Goal: Task Accomplishment & Management: Manage account settings

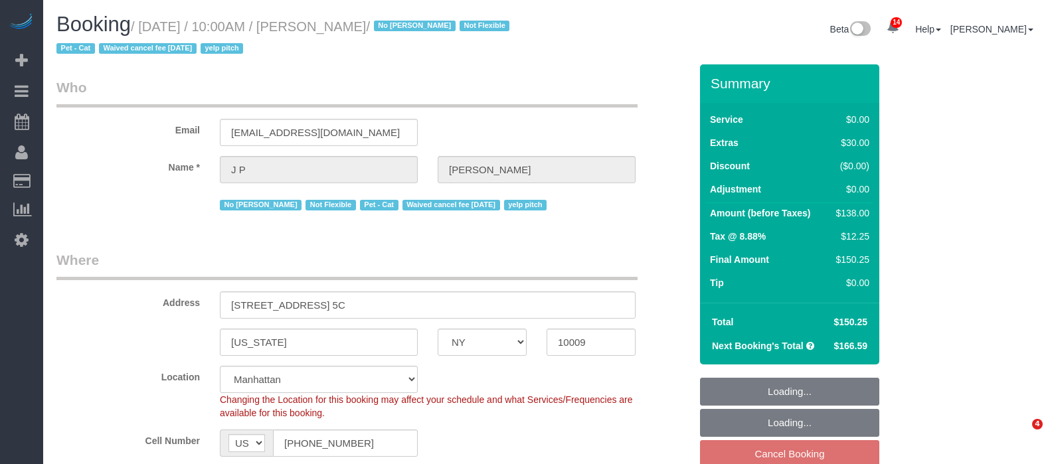
select select "NY"
select select "1"
select select "spot3"
select select "number:89"
select select "number:72"
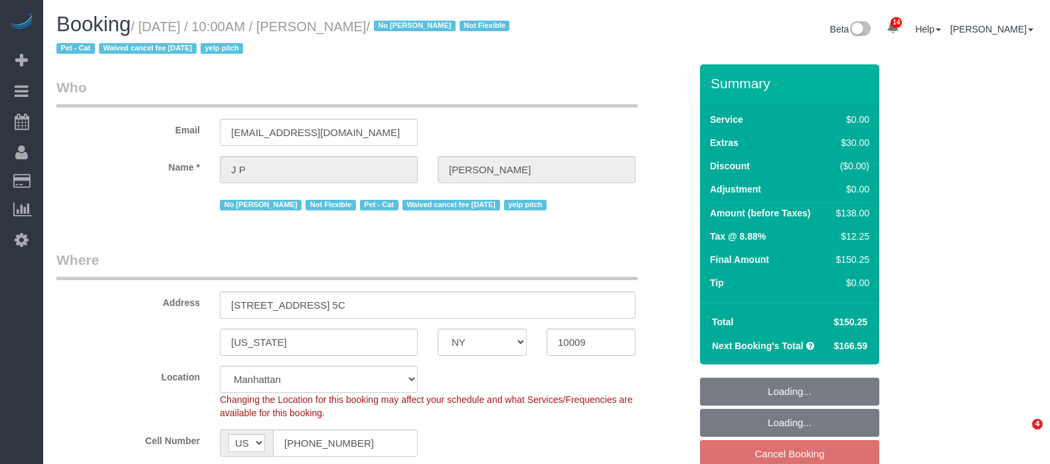
select select "number:14"
select select "number:5"
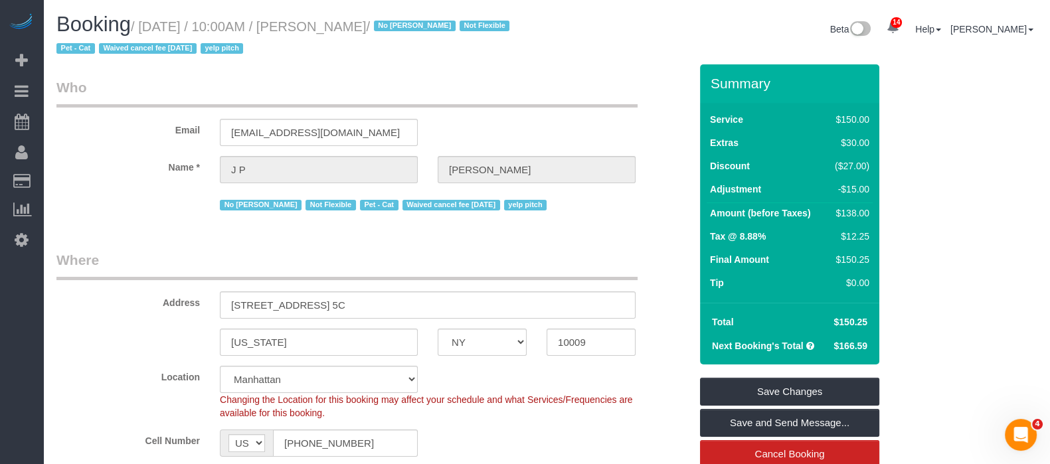
drag, startPoint x: 134, startPoint y: 25, endPoint x: 411, endPoint y: 25, distance: 277.7
click at [411, 25] on h1 "Booking / [DATE] / 10:00AM / [PERSON_NAME] / No [PERSON_NAME] Not Flexible Pet …" at bounding box center [296, 35] width 480 height 45
copy small "/ [DATE] / 10:00AM / [PERSON_NAME]"
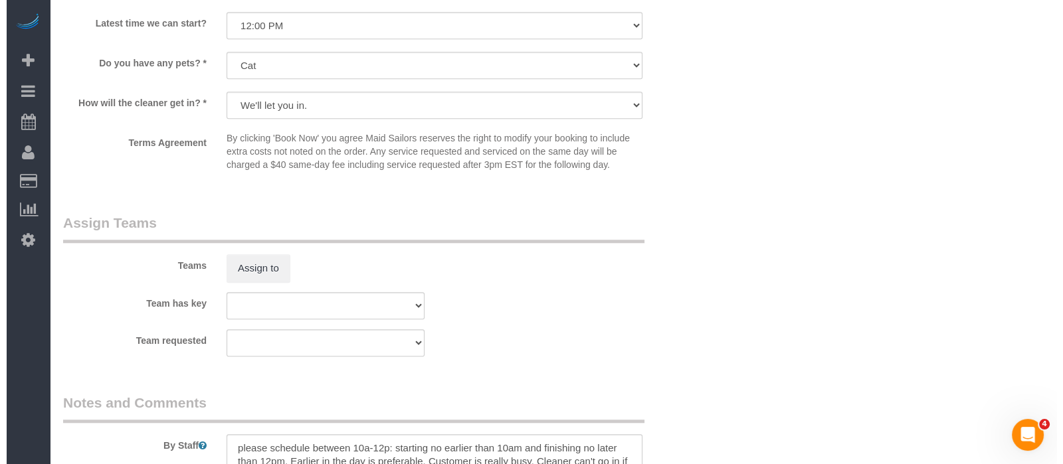
scroll to position [1661, 0]
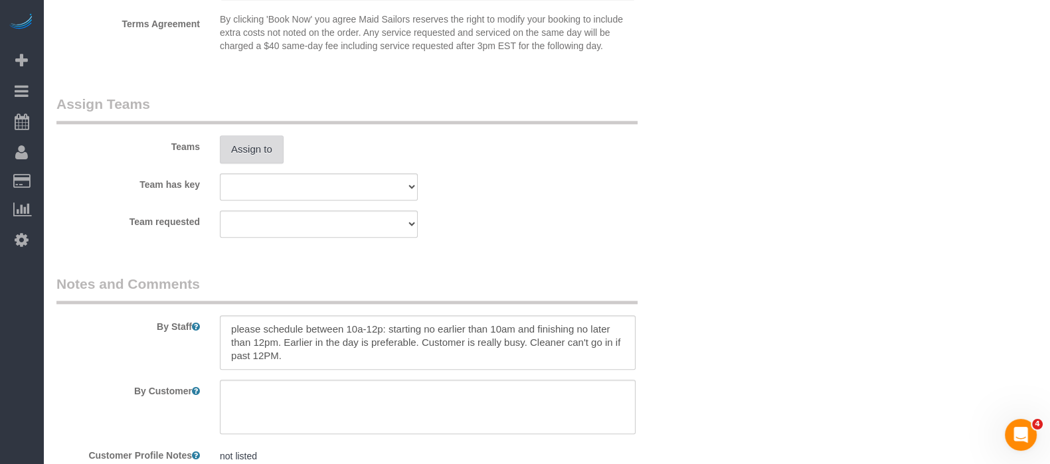
click at [249, 161] on button "Assign to" at bounding box center [252, 150] width 64 height 28
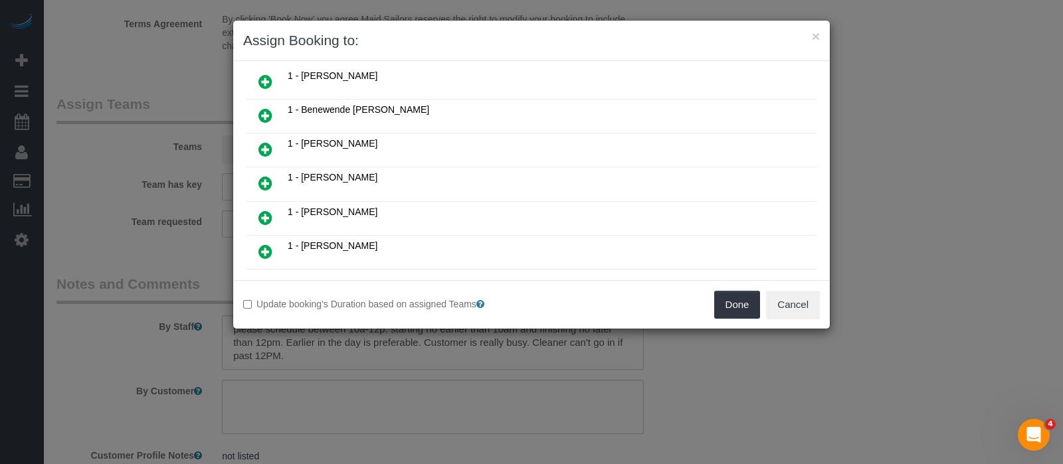
scroll to position [165, 0]
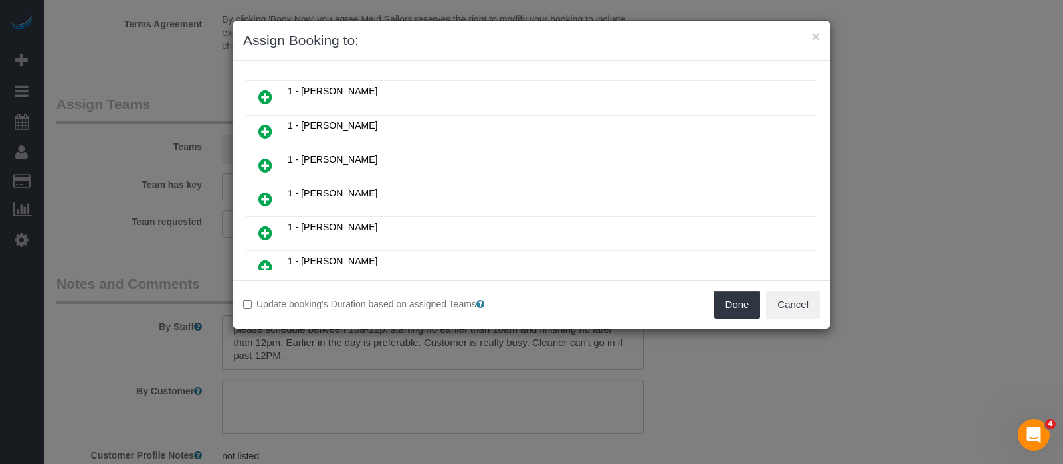
click at [263, 191] on icon at bounding box center [265, 199] width 14 height 16
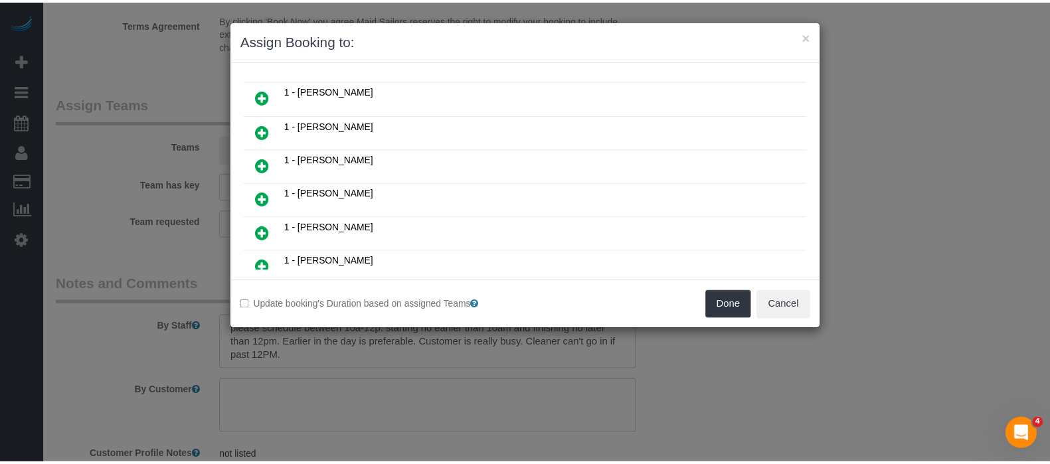
scroll to position [197, 0]
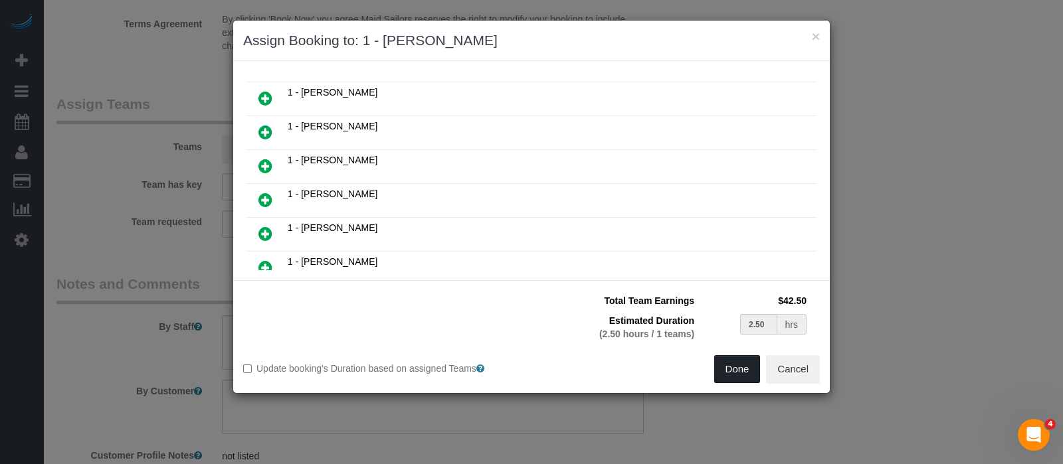
drag, startPoint x: 733, startPoint y: 365, endPoint x: 727, endPoint y: 355, distance: 11.3
click at [732, 365] on button "Done" at bounding box center [737, 369] width 47 height 28
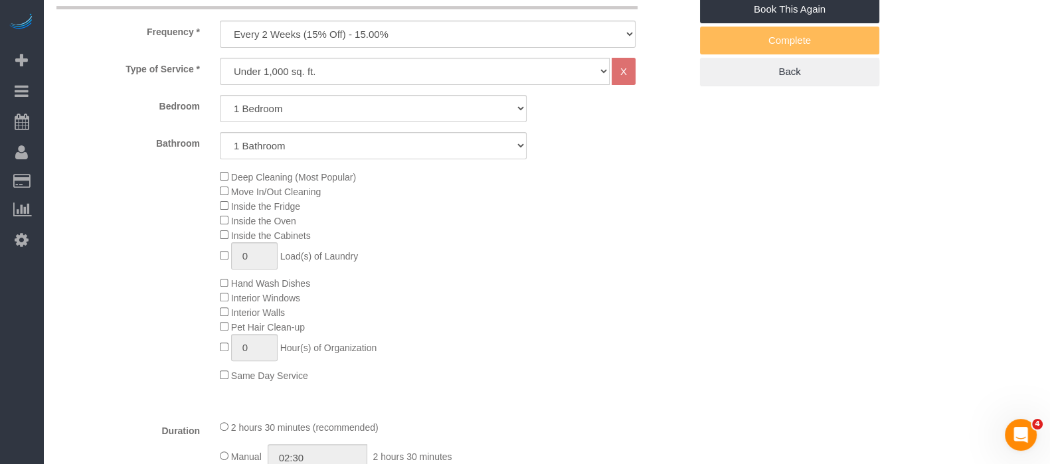
scroll to position [331, 0]
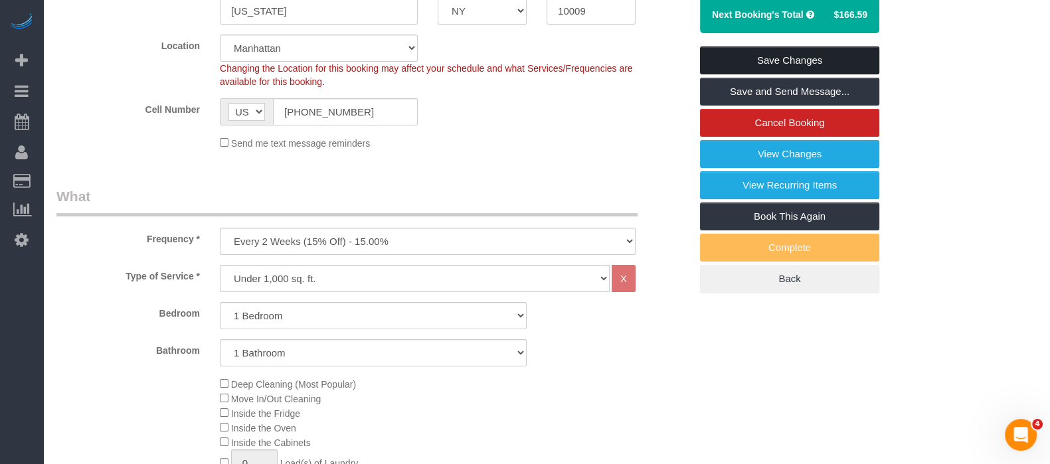
click at [819, 50] on link "Save Changes" at bounding box center [789, 61] width 179 height 28
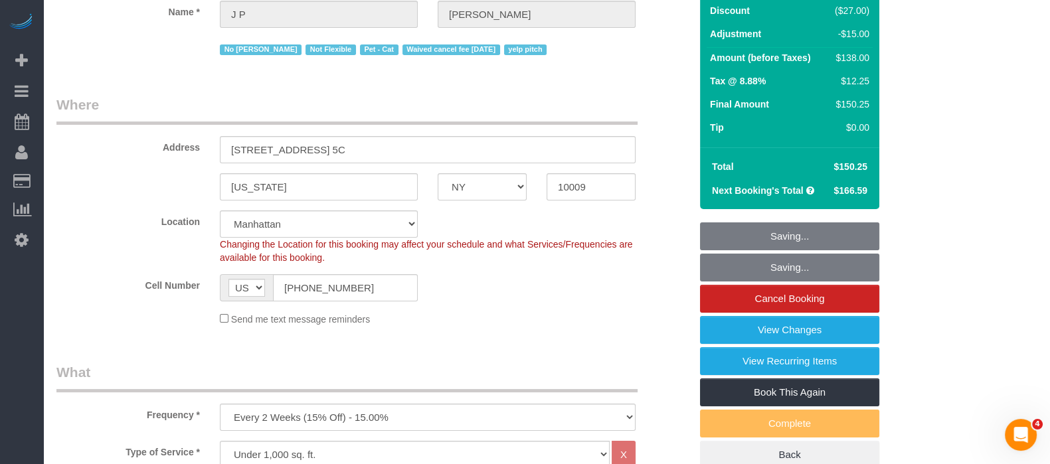
scroll to position [0, 0]
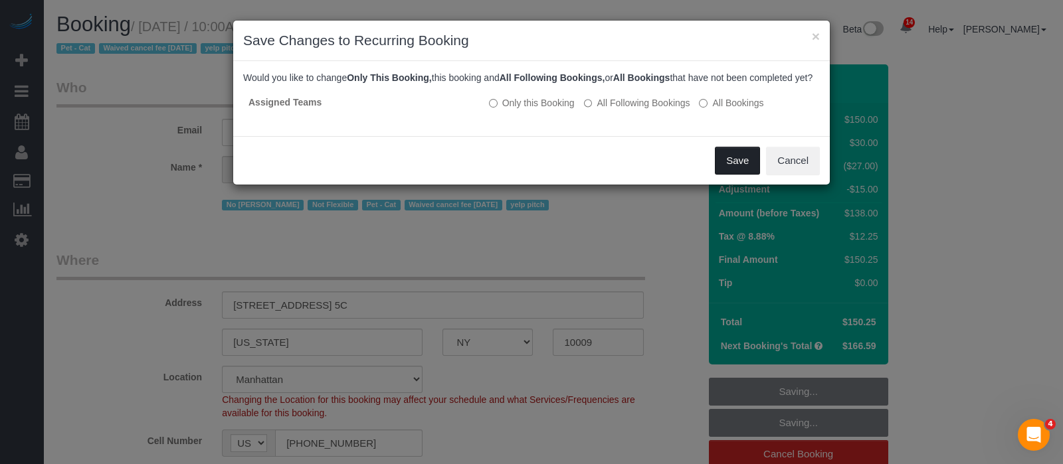
drag, startPoint x: 725, startPoint y: 169, endPoint x: 678, endPoint y: 169, distance: 47.2
click at [724, 169] on button "Save" at bounding box center [737, 161] width 45 height 28
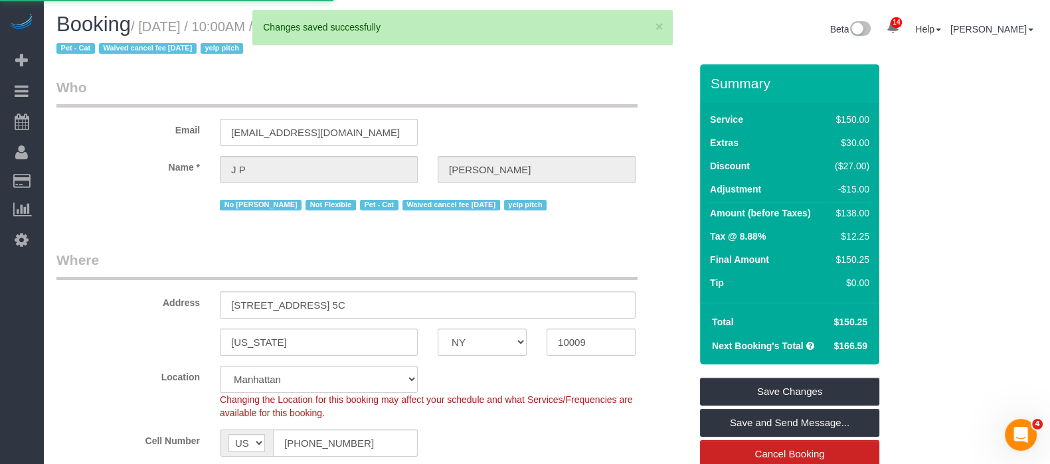
select select "**********"
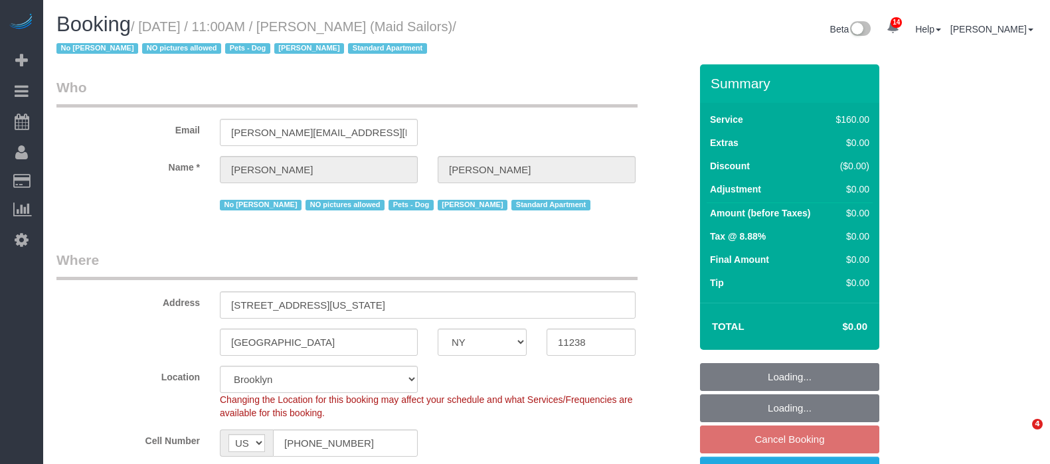
select select "NY"
select select "number:89"
select select "number:90"
select select "number:13"
select select "number:5"
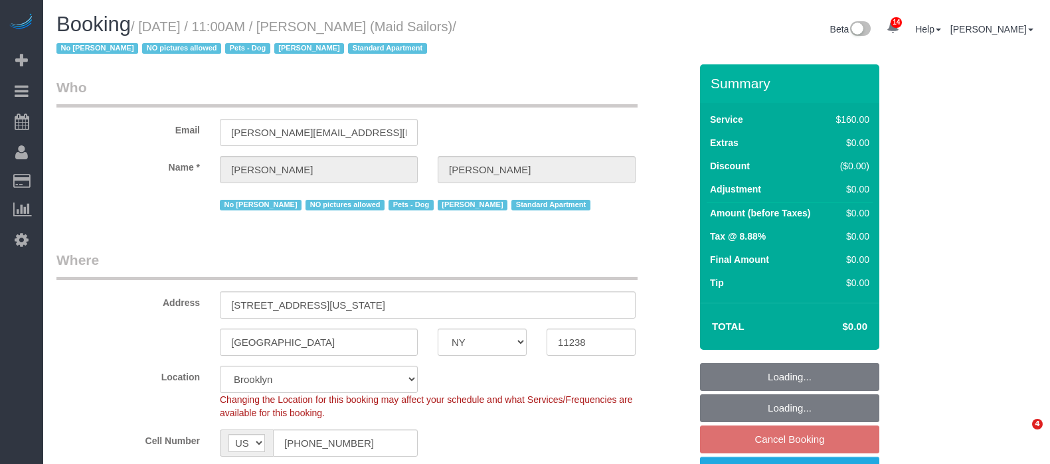
select select "spot64"
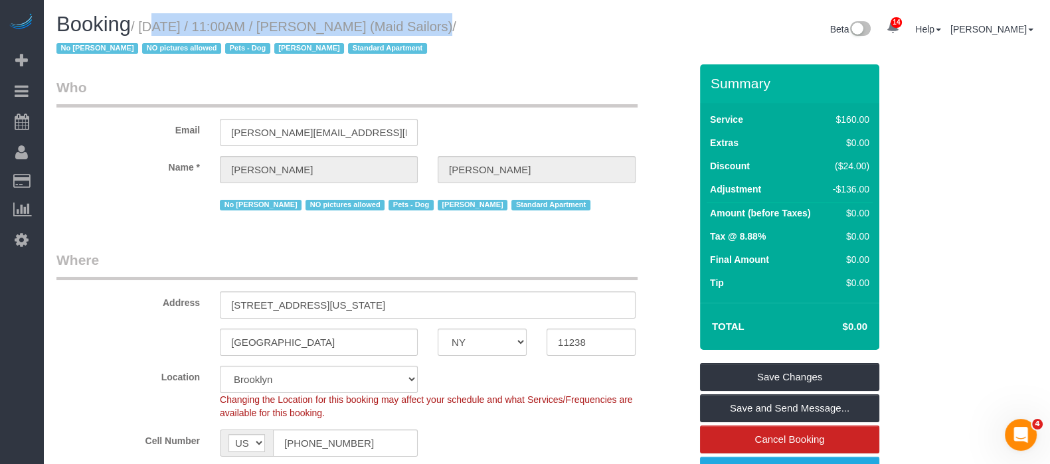
drag, startPoint x: 136, startPoint y: 21, endPoint x: 429, endPoint y: 25, distance: 293.0
click at [429, 25] on small "/ September 09, 2025 / 11:00AM / Raymond Chiu (Maid Sailors) / No Luis Maneiro …" at bounding box center [256, 37] width 400 height 37
copy small "/ September 09, 2025 / 11:00AM / Raymond Chiu"
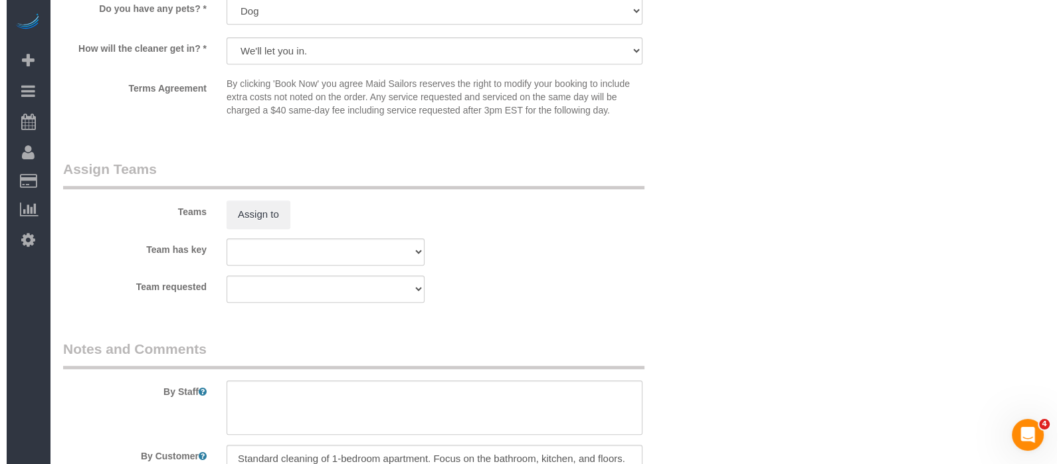
scroll to position [1495, 0]
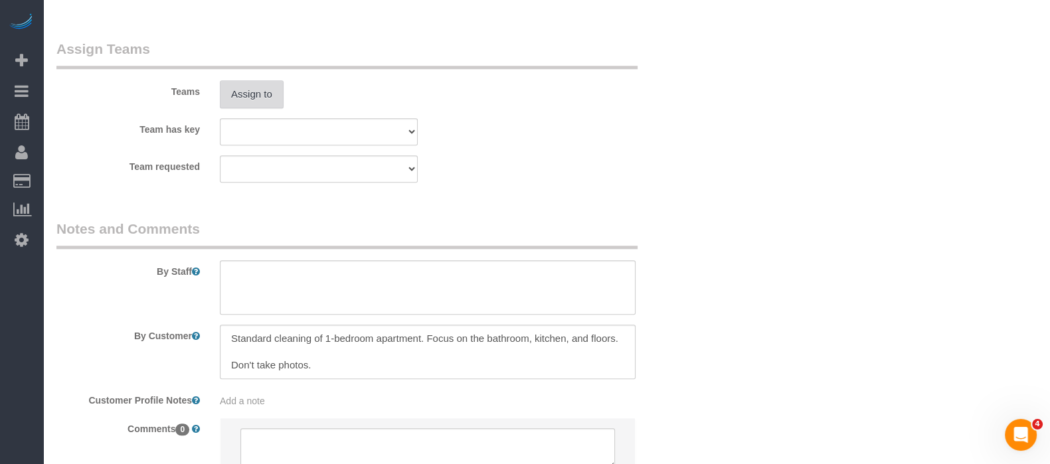
click at [248, 100] on button "Assign to" at bounding box center [252, 94] width 64 height 28
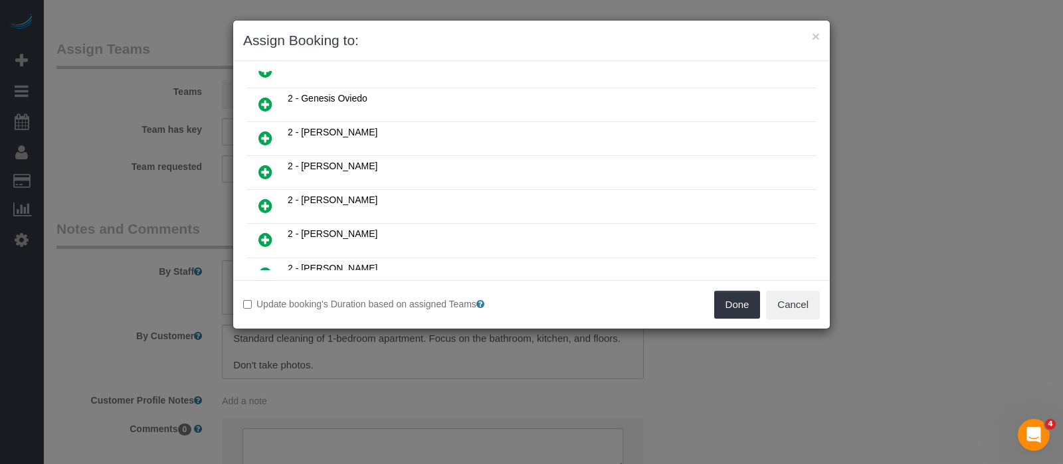
scroll to position [830, 0]
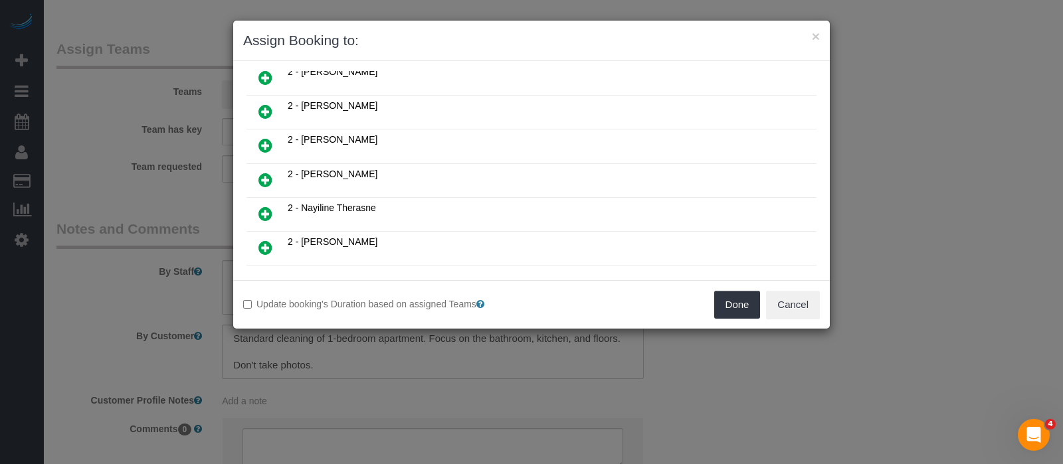
click at [264, 138] on icon at bounding box center [265, 146] width 14 height 16
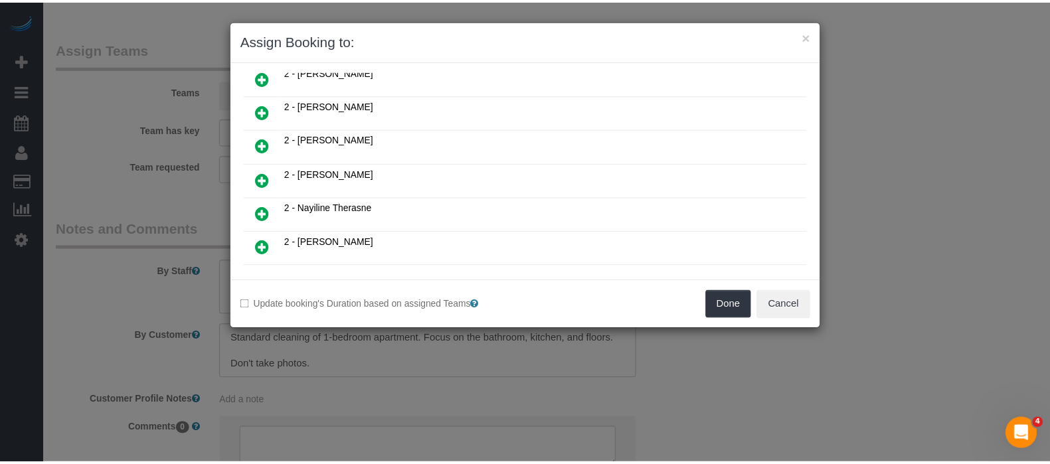
scroll to position [860, 0]
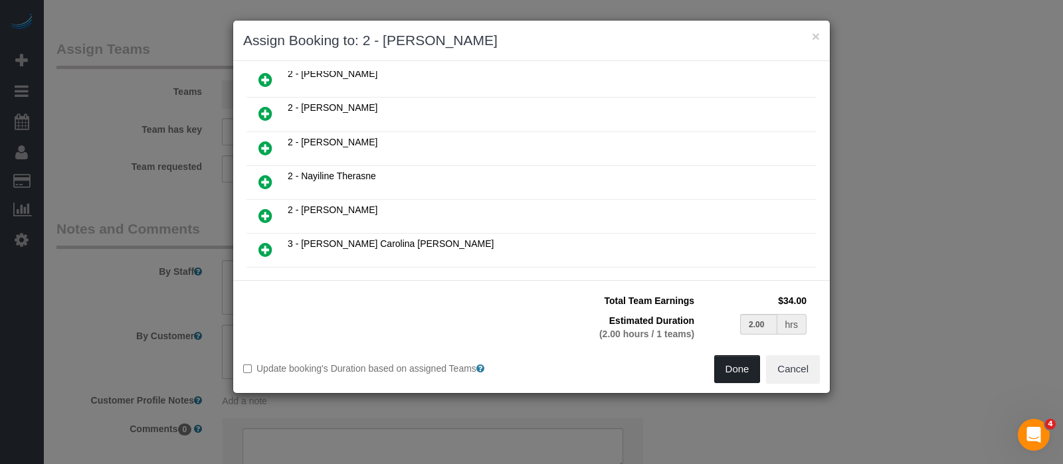
click at [730, 369] on button "Done" at bounding box center [737, 369] width 47 height 28
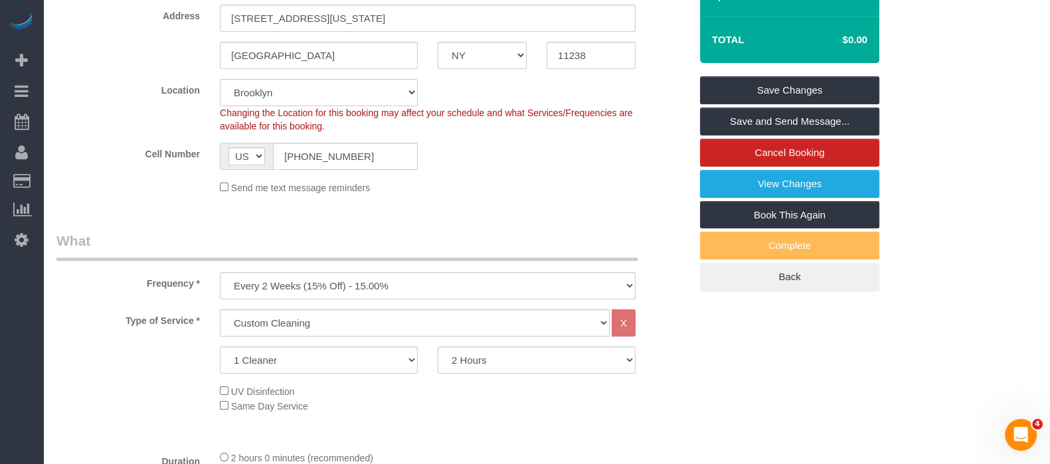
scroll to position [0, 0]
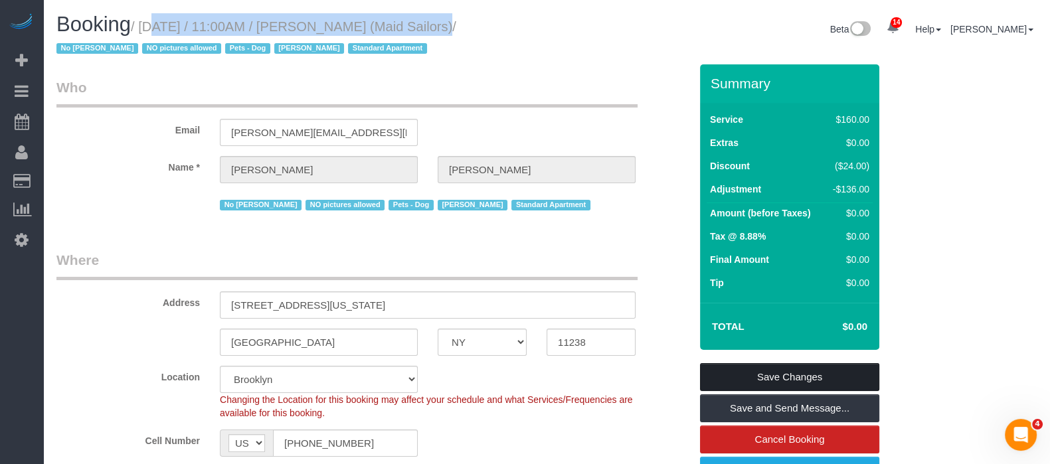
click at [785, 373] on link "Save Changes" at bounding box center [789, 377] width 179 height 28
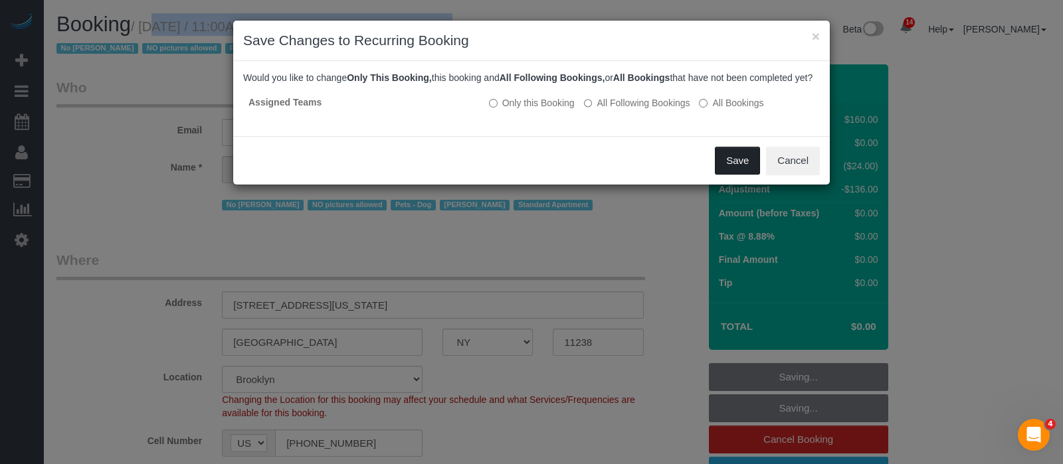
click at [732, 175] on button "Save" at bounding box center [737, 161] width 45 height 28
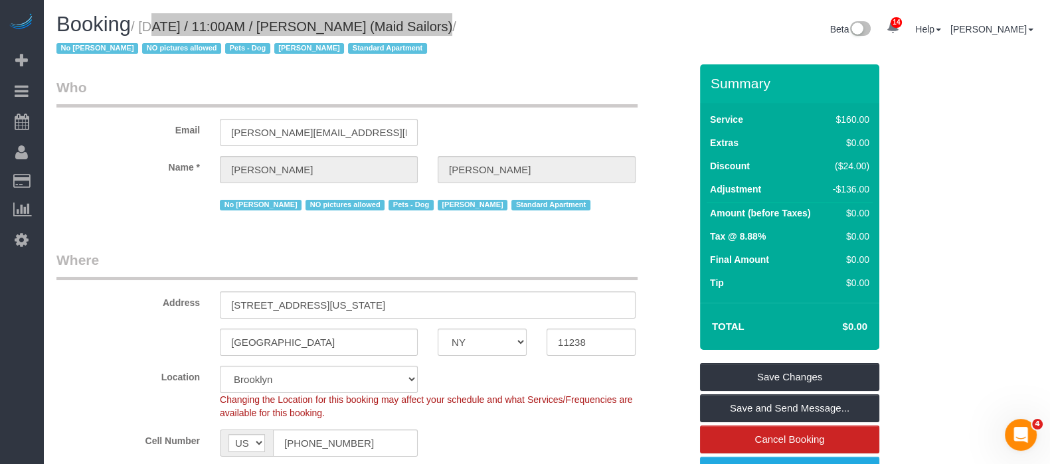
select select "**********"
